Goal: Use online tool/utility: Utilize a website feature to perform a specific function

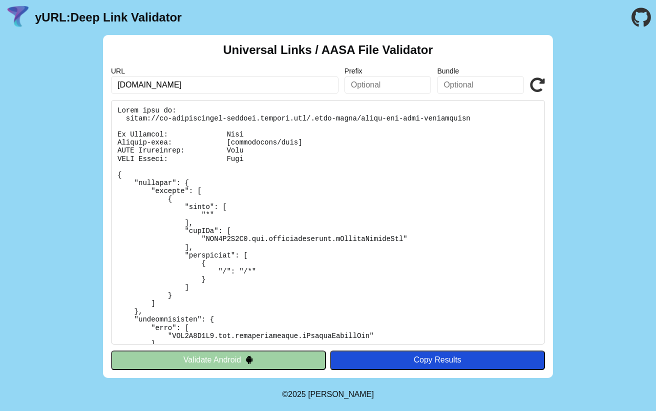
click at [294, 87] on input "[DOMAIN_NAME]" at bounding box center [225, 85] width 228 height 18
click at [532, 81] on icon at bounding box center [537, 85] width 15 height 15
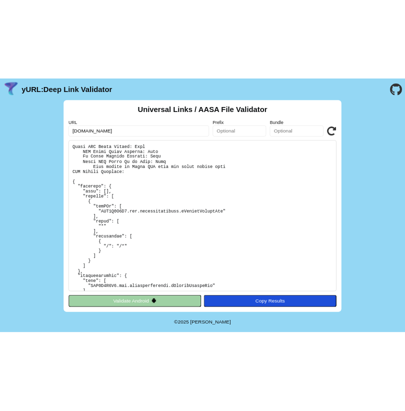
scroll to position [372, 0]
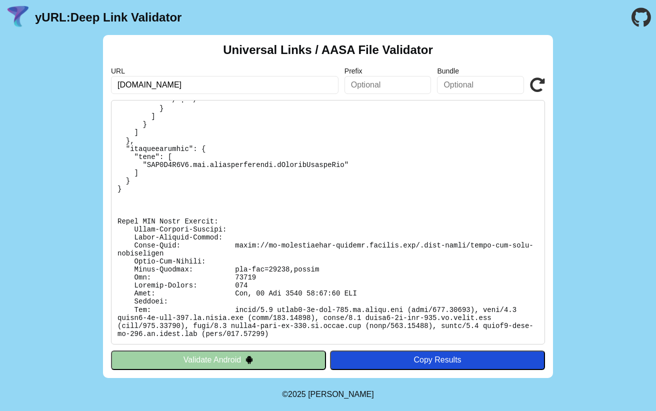
click at [88, 198] on div "Universal Links / AASA File Validator URL qc-publicportal-epalace.linkdev.com P…" at bounding box center [328, 206] width 656 height 343
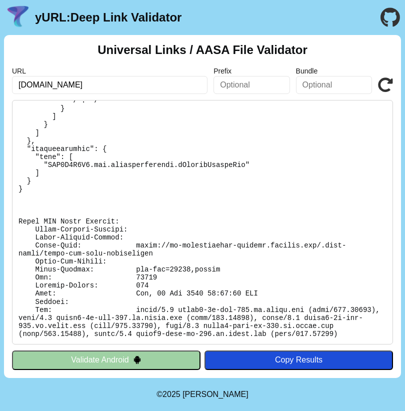
click at [392, 88] on icon at bounding box center [385, 85] width 15 height 15
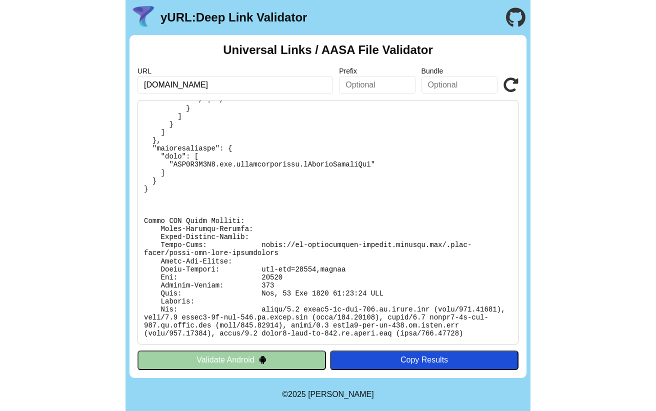
scroll to position [412, 0]
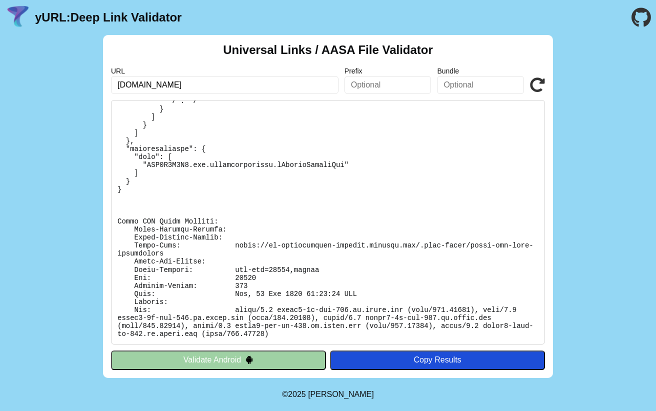
click at [78, 232] on div "Universal Links / AASA File Validator URL [DOMAIN_NAME] Prefix Bundle Validate …" at bounding box center [328, 206] width 656 height 343
